Goal: Check status: Check status

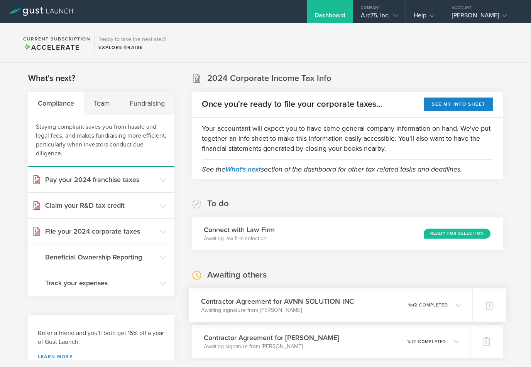
click at [408, 305] on p "1 of 2 completed" at bounding box center [428, 305] width 40 height 4
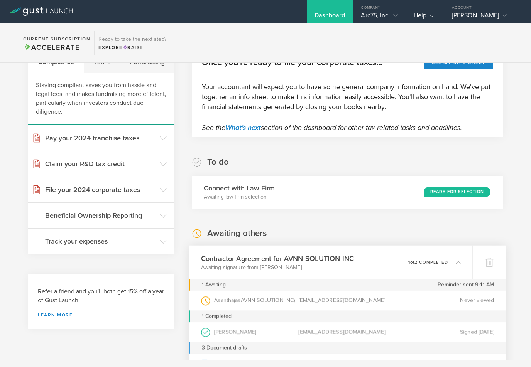
scroll to position [50, 0]
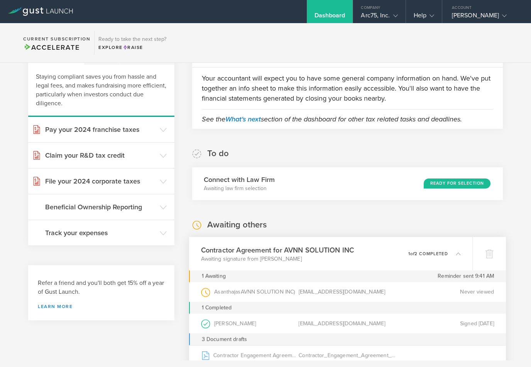
click at [420, 254] on p "1 of 2 completed" at bounding box center [428, 254] width 40 height 4
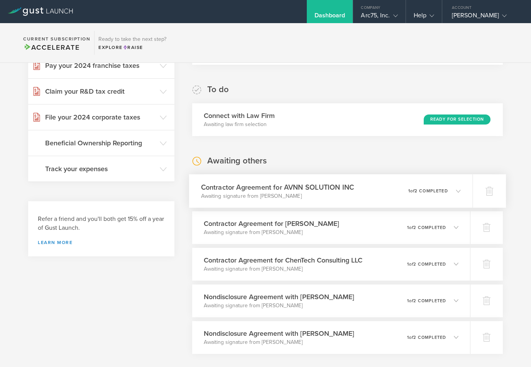
scroll to position [129, 0]
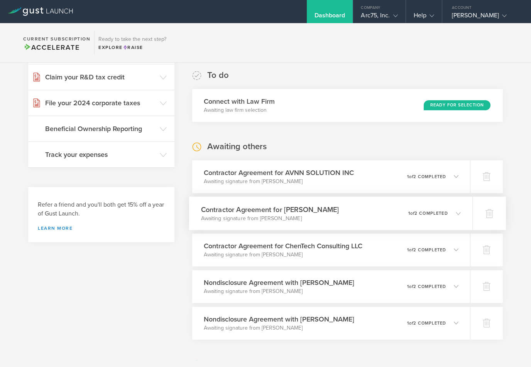
click at [433, 217] on div "0 undeliverable 1 of 2 completed" at bounding box center [434, 213] width 52 height 13
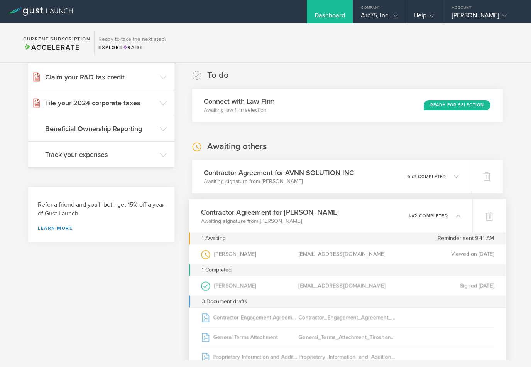
click at [433, 217] on p "1 of 2 completed" at bounding box center [428, 216] width 40 height 4
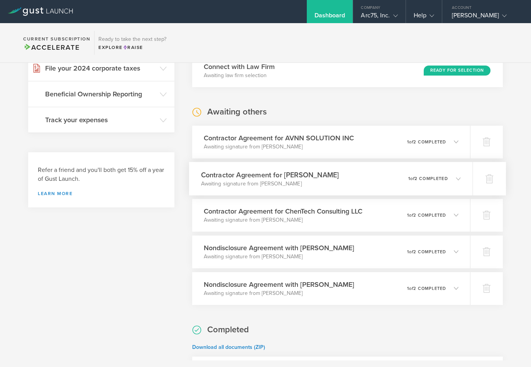
scroll to position [180, 0]
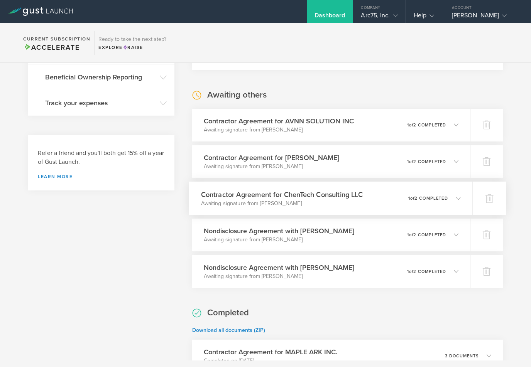
click at [439, 193] on div "0 undeliverable 1 of 2 completed" at bounding box center [434, 198] width 52 height 13
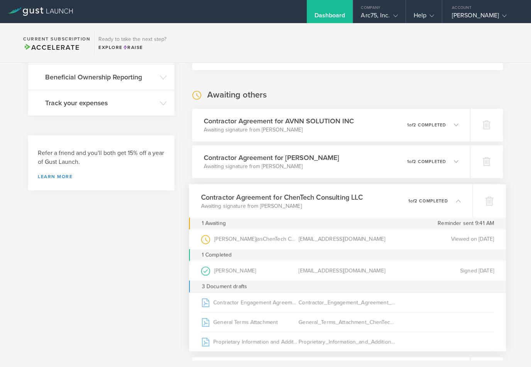
click at [438, 201] on p "1 of 2 completed" at bounding box center [428, 201] width 40 height 4
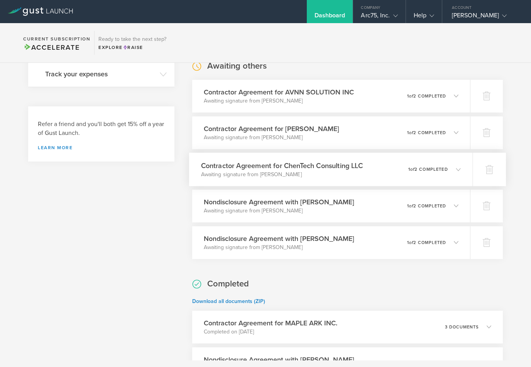
scroll to position [218, 0]
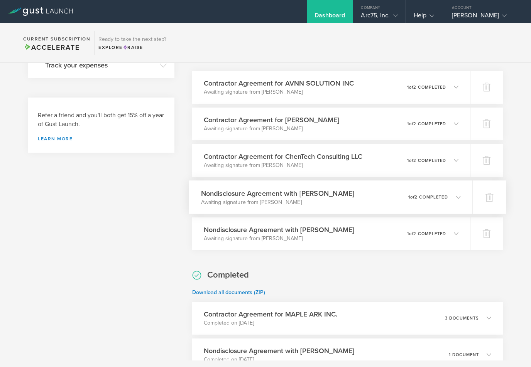
click at [438, 202] on div "0 undeliverable 1 of 2 completed" at bounding box center [434, 197] width 52 height 13
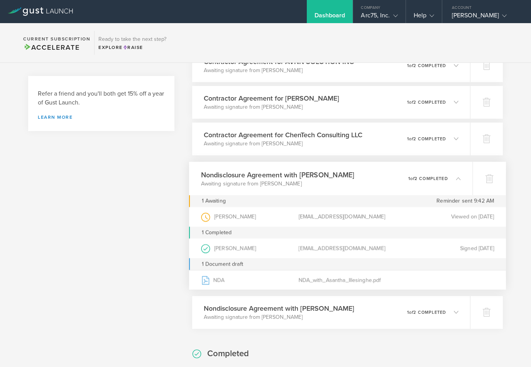
scroll to position [252, 0]
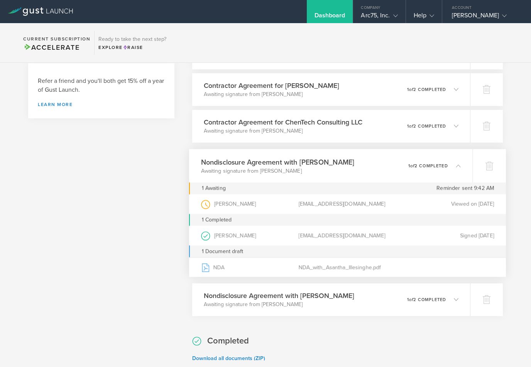
click at [436, 166] on p "1 of 2 completed" at bounding box center [428, 166] width 40 height 4
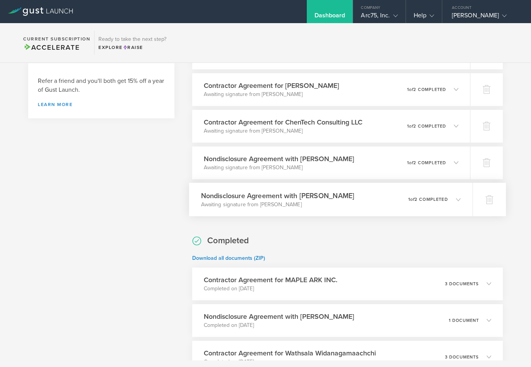
click at [435, 202] on p "1 of 2 completed" at bounding box center [428, 199] width 40 height 4
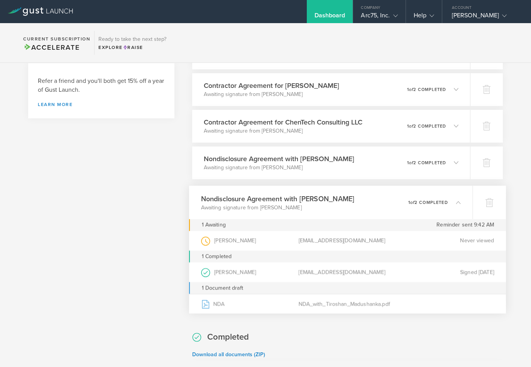
click at [436, 197] on div "0 undeliverable 1 of 2 completed" at bounding box center [434, 202] width 52 height 13
